Goal: Task Accomplishment & Management: Use online tool/utility

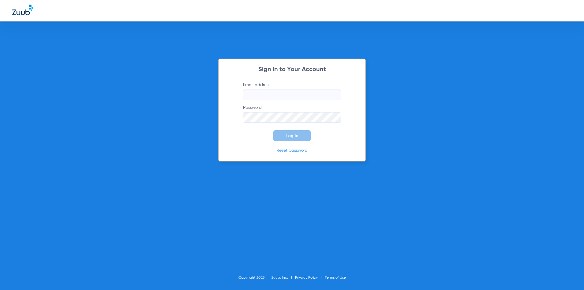
type input "[EMAIL_ADDRESS][DOMAIN_NAME]"
click at [300, 134] on button "Log In" at bounding box center [291, 135] width 37 height 11
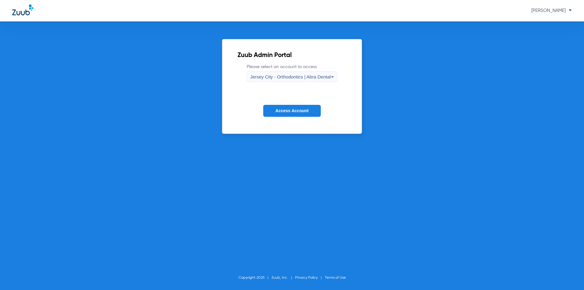
click at [285, 80] on div "Jersey City - Orthodontics | Abra Dental" at bounding box center [290, 77] width 81 height 10
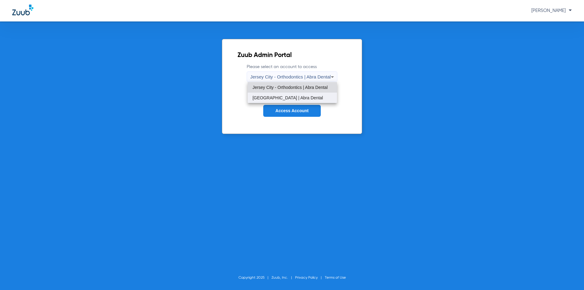
click at [284, 96] on span "Jersey City Smile Center | Abra Dental" at bounding box center [288, 98] width 70 height 4
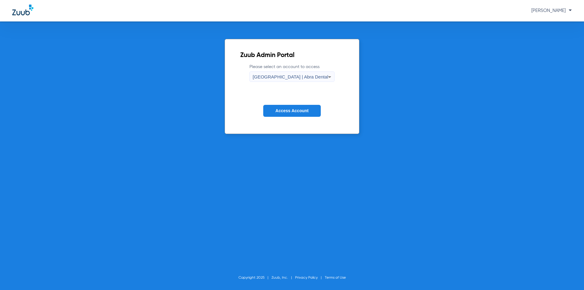
click at [287, 107] on button "Access Account" at bounding box center [292, 111] width 58 height 12
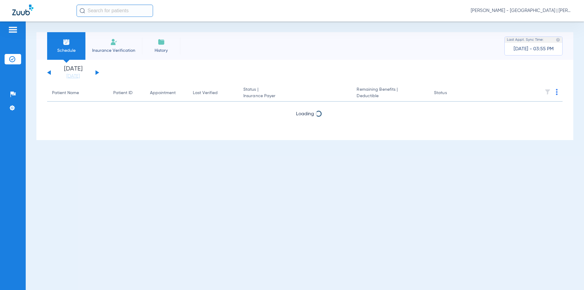
drag, startPoint x: 131, startPoint y: 14, endPoint x: 132, endPoint y: 18, distance: 4.0
click at [131, 16] on input "text" at bounding box center [115, 11] width 77 height 12
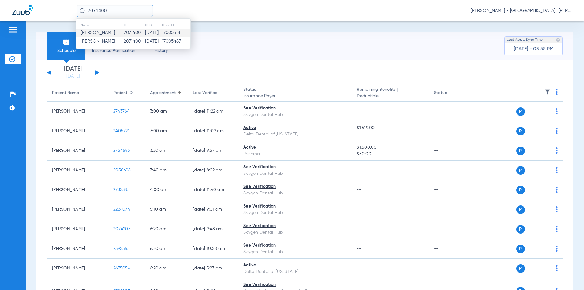
type input "2071400"
click at [123, 34] on td "2071400" at bounding box center [133, 32] width 21 height 9
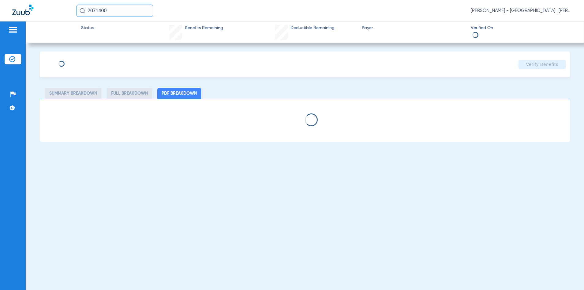
select select "page-width"
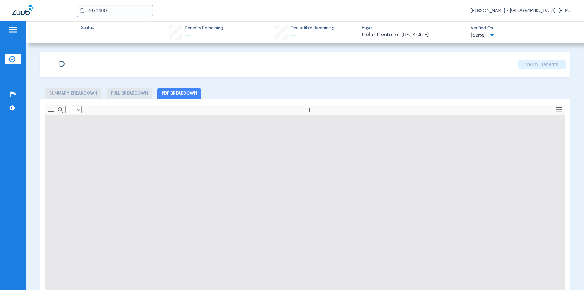
type input "1"
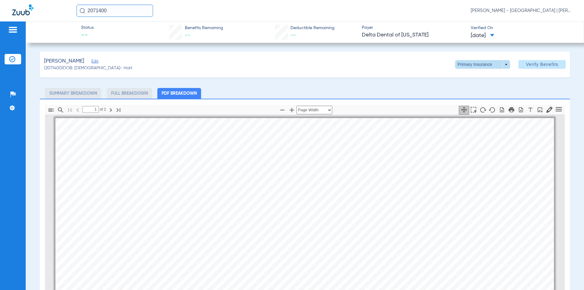
click at [501, 65] on span at bounding box center [482, 64] width 55 height 9
click at [485, 87] on span "Secondary Insurance" at bounding box center [476, 89] width 40 height 4
click at [125, 16] on input "2071400" at bounding box center [115, 11] width 77 height 12
click at [120, 15] on input "2071400" at bounding box center [115, 11] width 77 height 12
click at [119, 9] on input "2071400" at bounding box center [115, 11] width 77 height 12
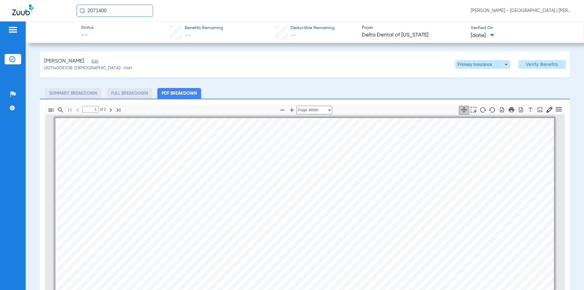
click at [119, 9] on input "2071400" at bounding box center [115, 11] width 77 height 12
type input "2071400"
click at [119, 9] on input "2071400" at bounding box center [115, 11] width 77 height 12
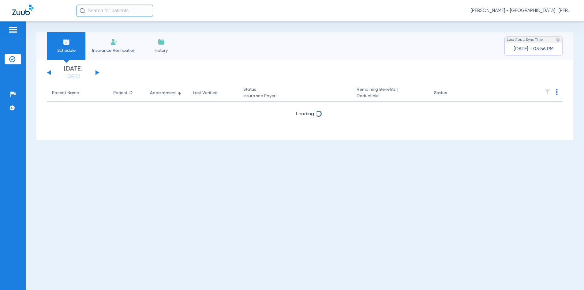
click at [130, 9] on input "text" at bounding box center [115, 11] width 77 height 12
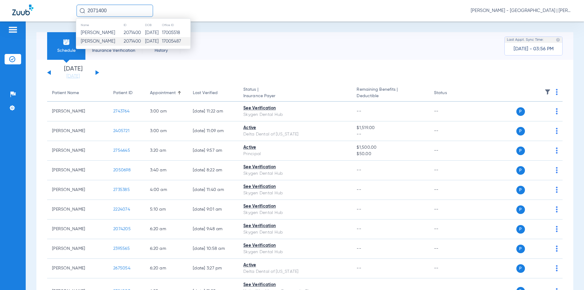
click at [116, 42] on td "Denira Martinez" at bounding box center [99, 41] width 47 height 9
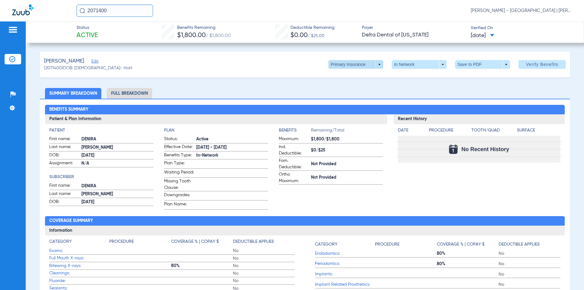
click at [374, 65] on span at bounding box center [355, 64] width 55 height 9
click at [364, 87] on span "Secondary Insurance" at bounding box center [349, 89] width 40 height 4
click at [138, 11] on input "2071400" at bounding box center [115, 11] width 77 height 12
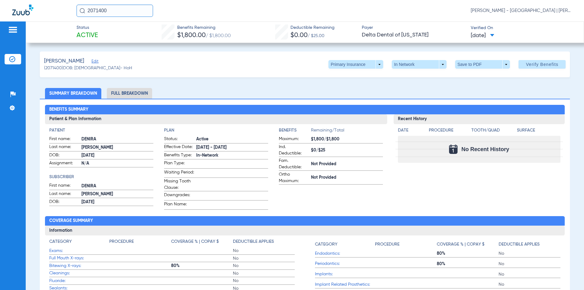
click at [86, 11] on input "2071400" at bounding box center [115, 11] width 77 height 12
click at [119, 9] on input "2071400" at bounding box center [115, 11] width 77 height 12
type input "2"
type input "2071400"
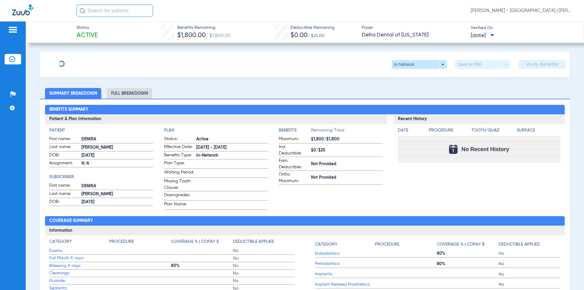
click at [114, 8] on input "text" at bounding box center [115, 11] width 77 height 12
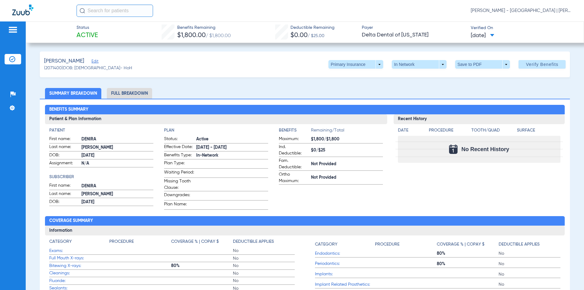
click at [113, 11] on input "text" at bounding box center [115, 11] width 77 height 12
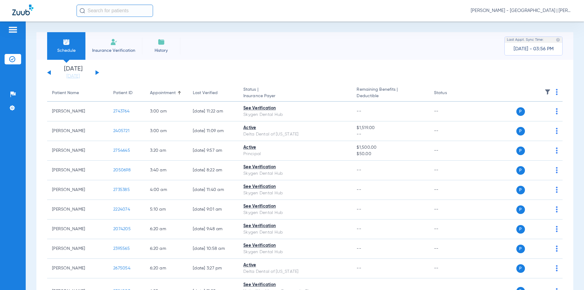
click at [148, 13] on input "text" at bounding box center [115, 11] width 77 height 12
click at [323, 5] on div "[PERSON_NAME] - [GEOGRAPHIC_DATA] | [PERSON_NAME]" at bounding box center [324, 11] width 495 height 12
